Goal: Task Accomplishment & Management: Manage account settings

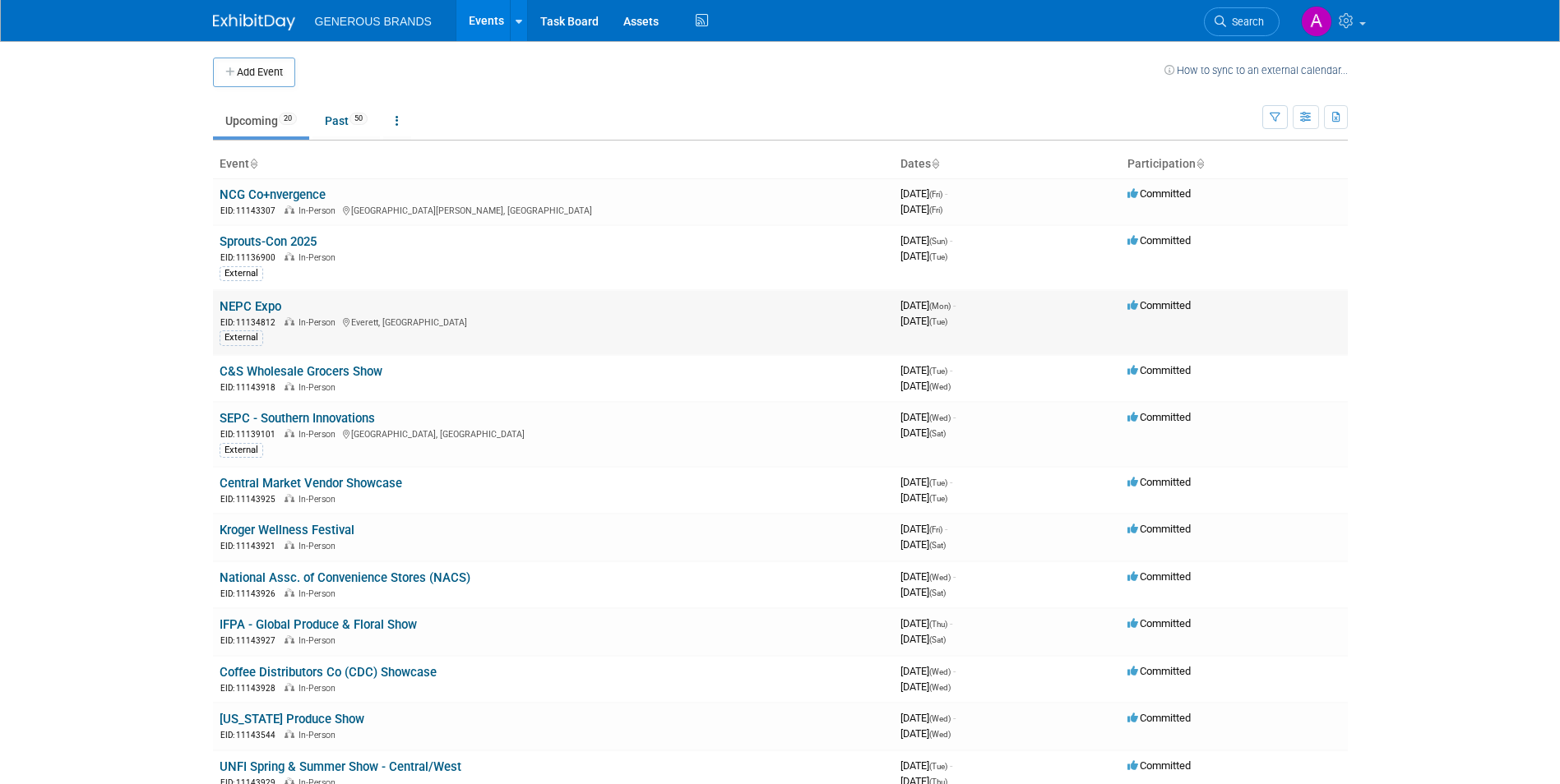
click at [259, 310] on link "NEPC Expo" at bounding box center [251, 306] width 62 height 14
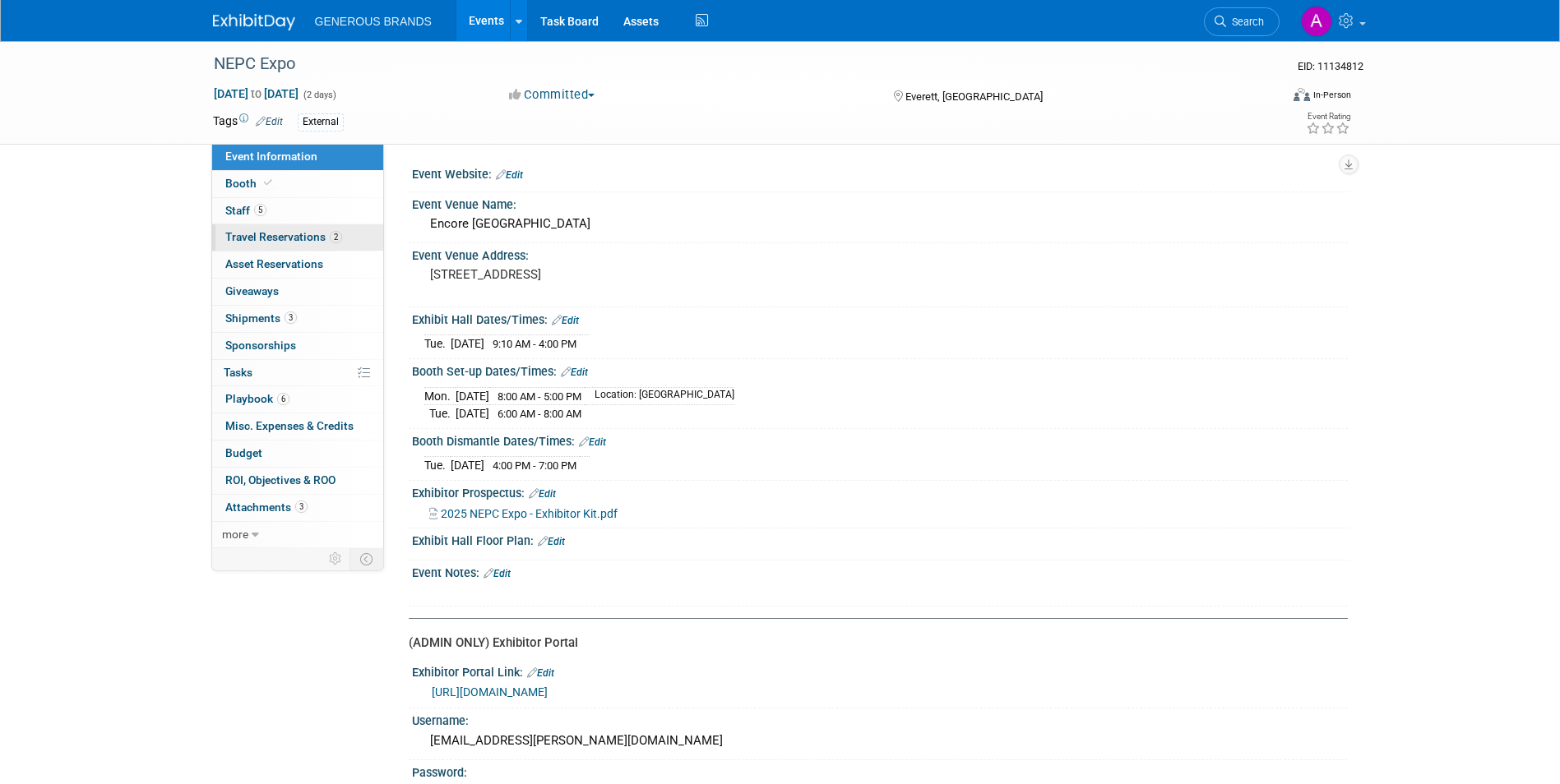
click at [304, 242] on span "Travel Reservations 2" at bounding box center [283, 237] width 117 height 14
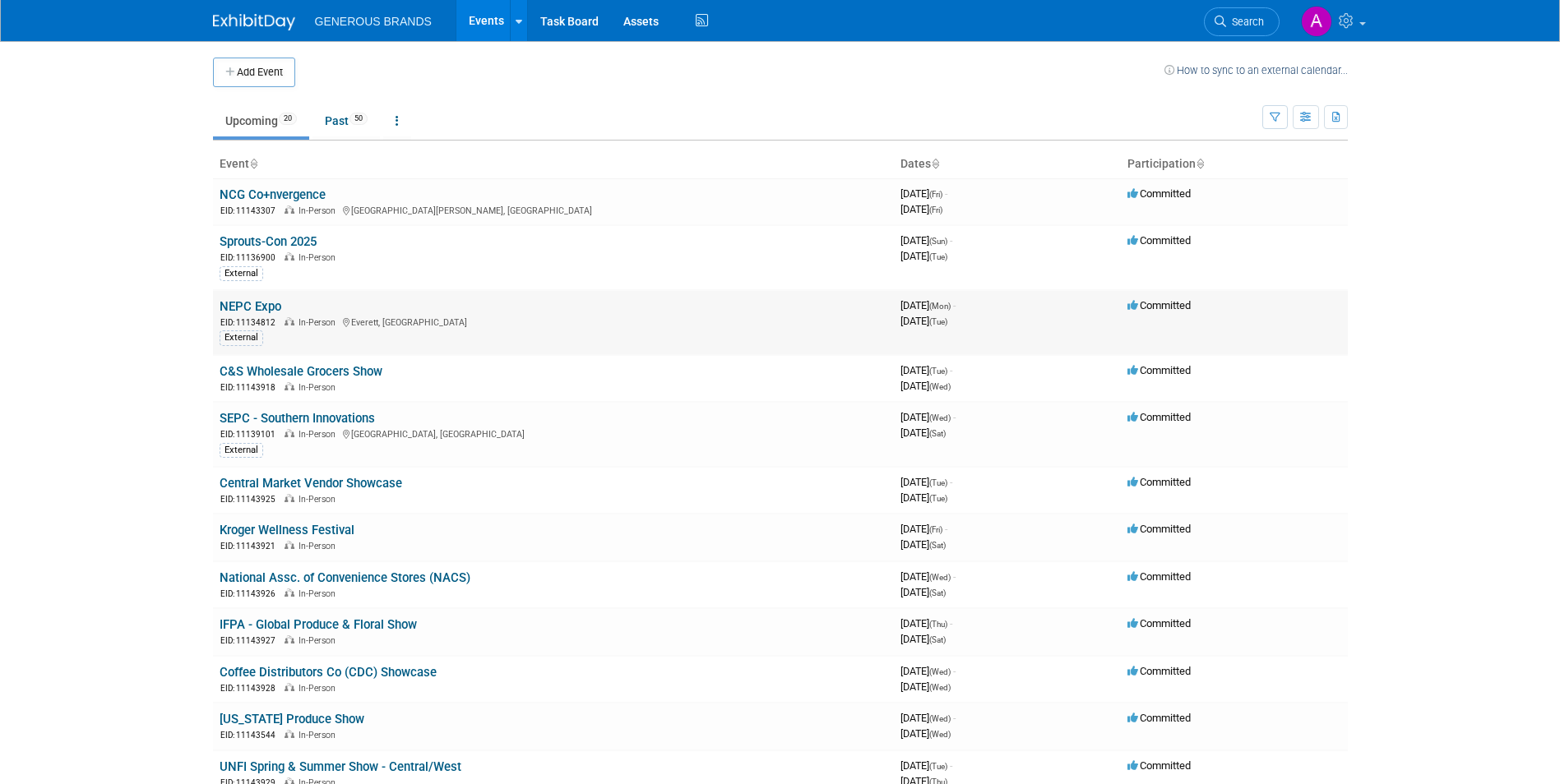
click at [287, 297] on td "NEPC Expo EID: 11134812 In-Person Everett, MA External" at bounding box center [554, 322] width 681 height 65
click at [247, 310] on link "NEPC Expo" at bounding box center [251, 306] width 62 height 14
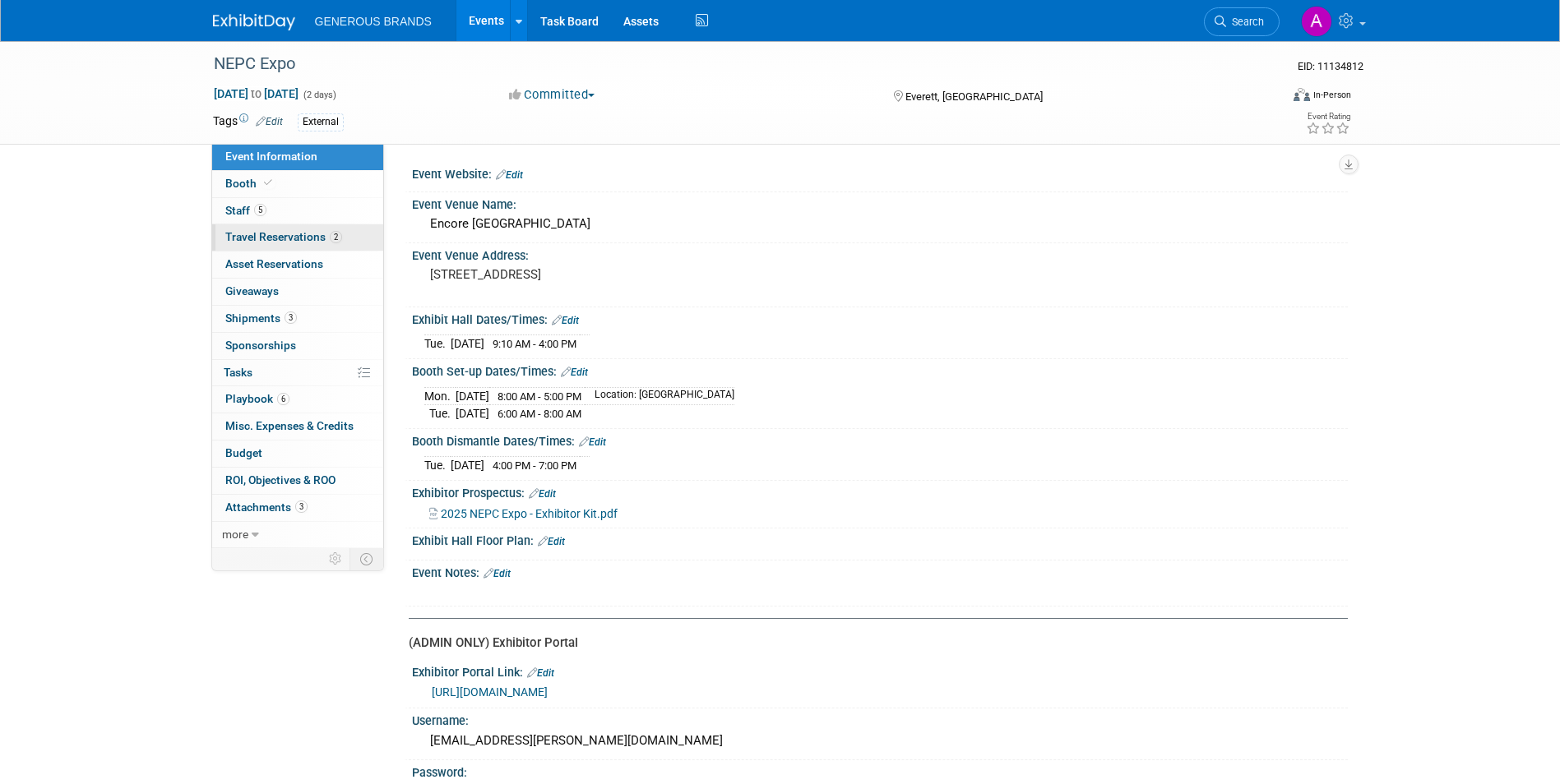
click at [340, 236] on span "2" at bounding box center [336, 236] width 13 height 13
